Goal: Check status: Check status

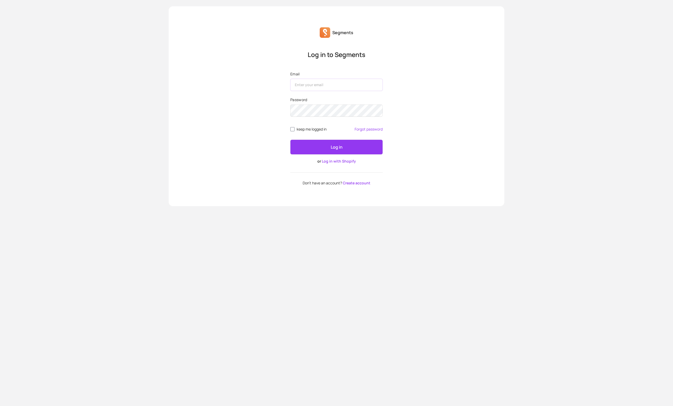
type input "[PERSON_NAME][EMAIL_ADDRESS][DOMAIN_NAME]"
click at [293, 130] on input "keep me logged in" at bounding box center [292, 129] width 4 height 4
checkbox input "true"
click at [329, 152] on button "Log in" at bounding box center [336, 147] width 92 height 15
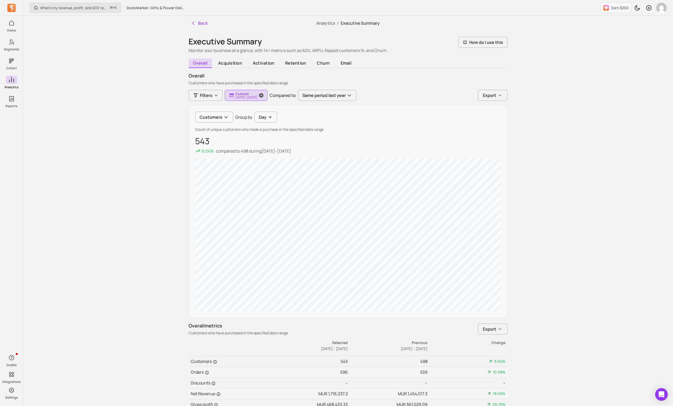
click at [257, 98] on p "[DATE] - [DATE]" at bounding box center [247, 97] width 22 height 3
click at [276, 110] on button "Custom" at bounding box center [263, 110] width 70 height 10
click at [257, 134] on span "last 30 days" at bounding box center [251, 132] width 23 height 5
type input "[DATE]"
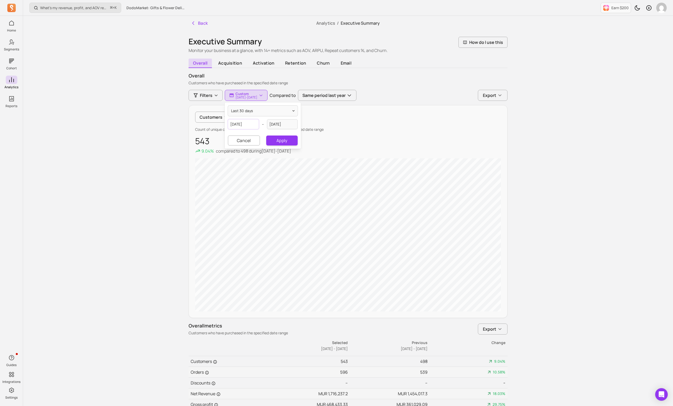
click at [250, 124] on input "[DATE]" at bounding box center [243, 124] width 31 height 10
select select "2025"
select select "August"
click at [260, 157] on div "1" at bounding box center [260, 157] width 7 height 7
type input "[DATE]"
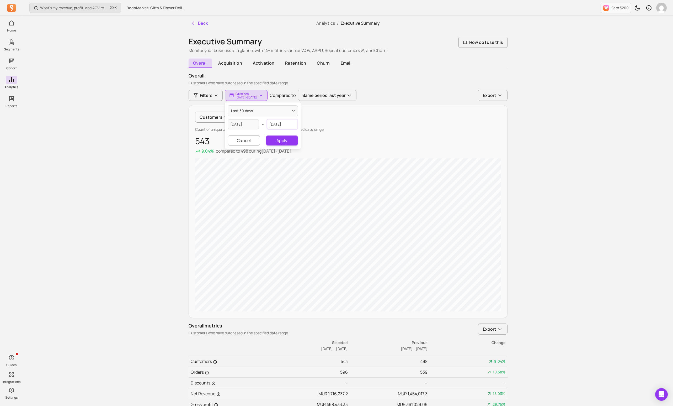
select select "2025"
select select "September"
click at [290, 124] on input "[DATE]" at bounding box center [282, 124] width 31 height 10
click at [257, 158] on div "31" at bounding box center [256, 157] width 7 height 7
type input "[DATE]"
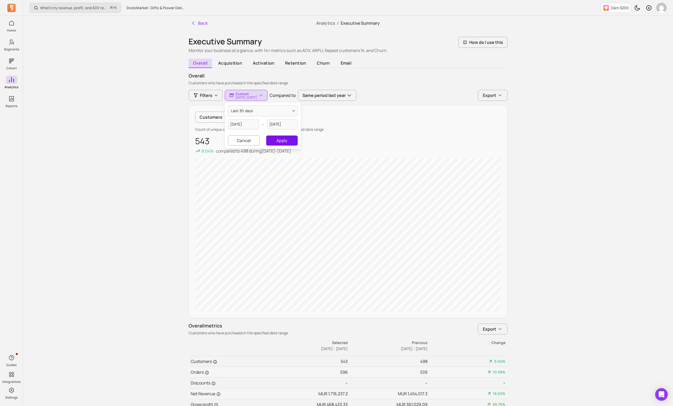
click at [282, 137] on button "Apply" at bounding box center [281, 140] width 31 height 10
click at [210, 118] on button "Customers" at bounding box center [214, 117] width 38 height 11
click at [215, 139] on span "Orders" at bounding box center [218, 141] width 25 height 6
